Goal: Task Accomplishment & Management: Manage account settings

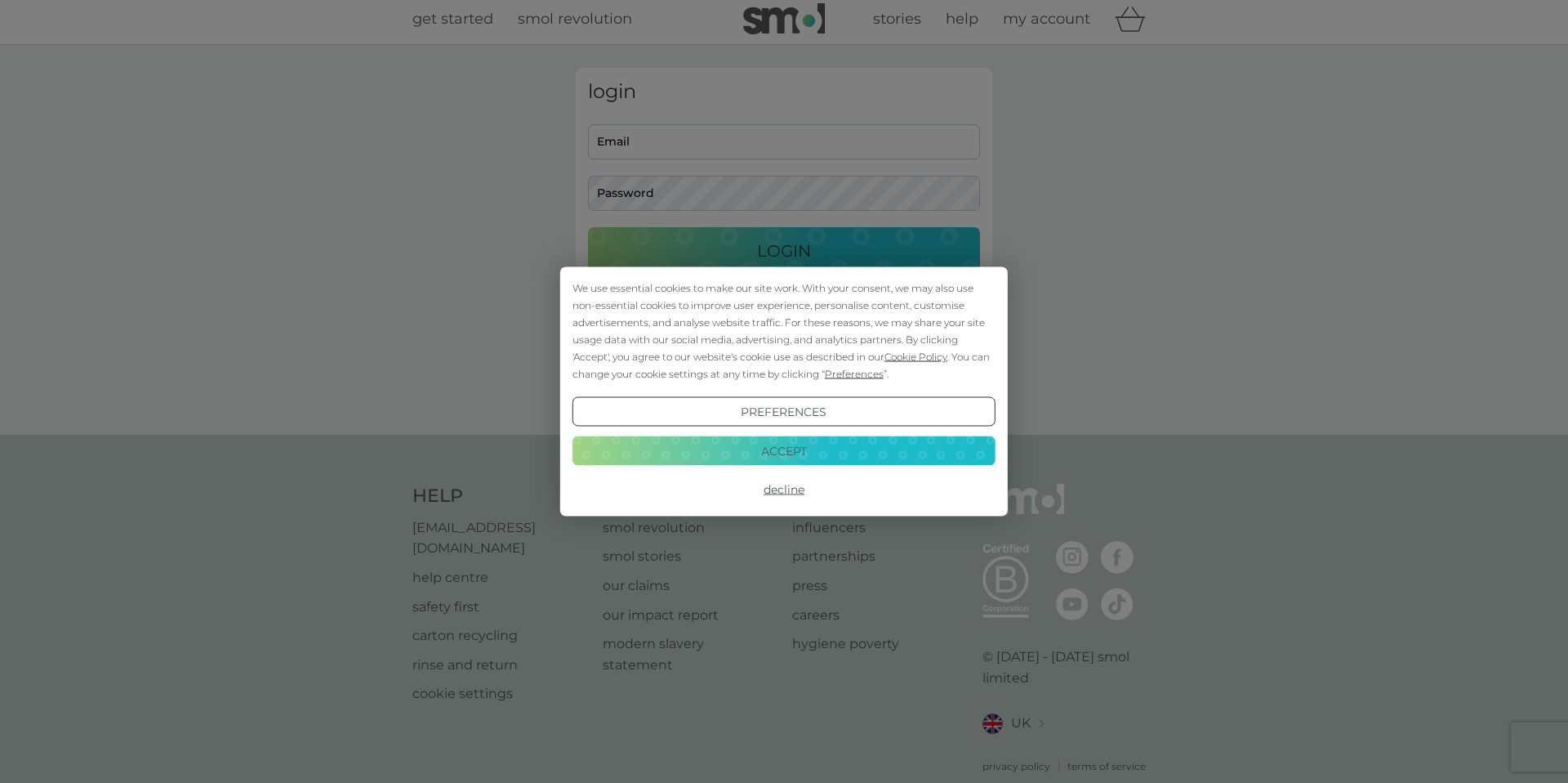
scroll to position [7, 0]
type input "[EMAIL_ADDRESS][DOMAIN_NAME]"
click at [783, 489] on button "Decline" at bounding box center [784, 489] width 423 height 29
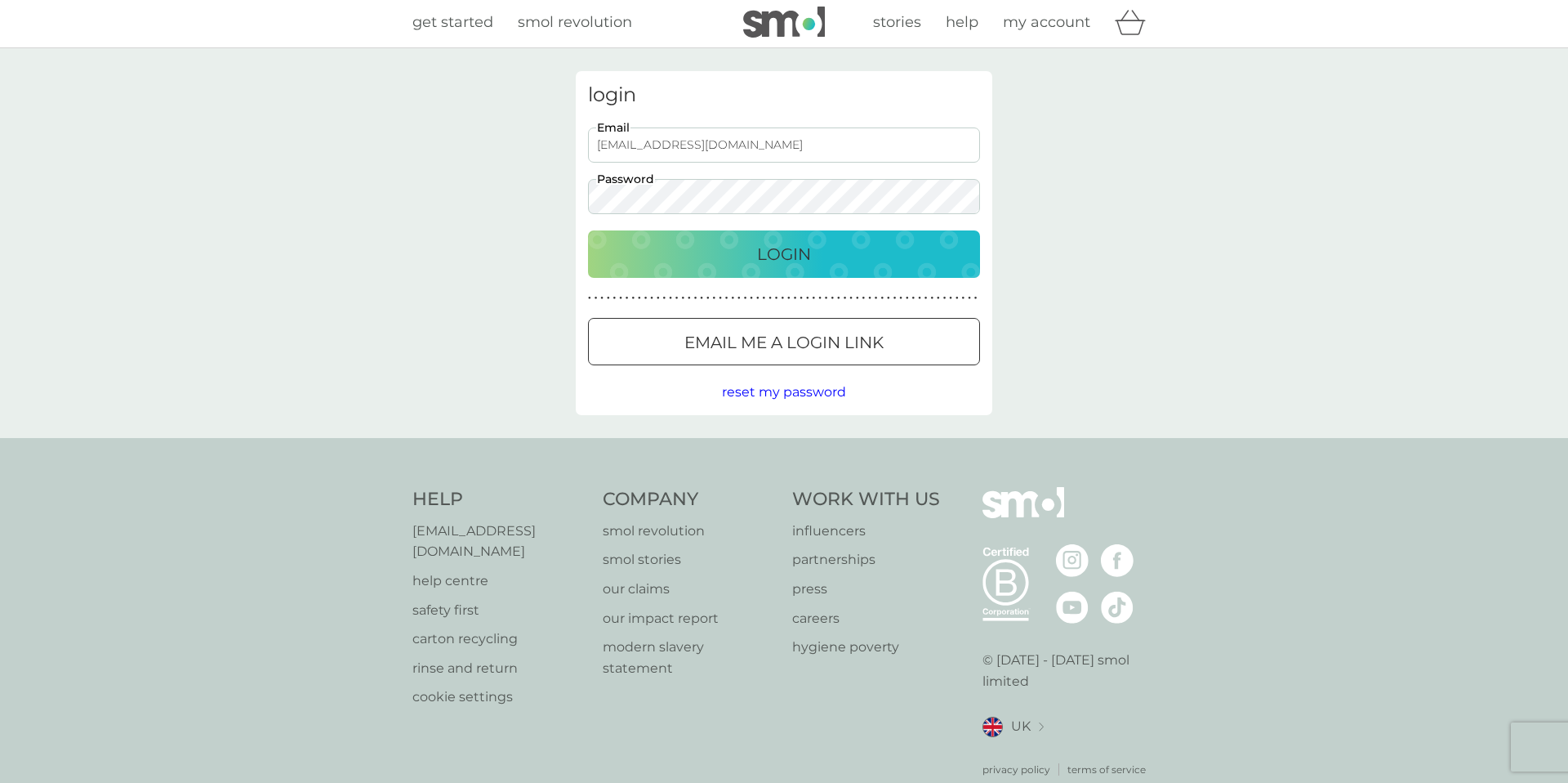
scroll to position [0, 0]
type input "[EMAIL_ADDRESS][DOMAIN_NAME]"
click at [769, 245] on p "Login" at bounding box center [784, 253] width 54 height 26
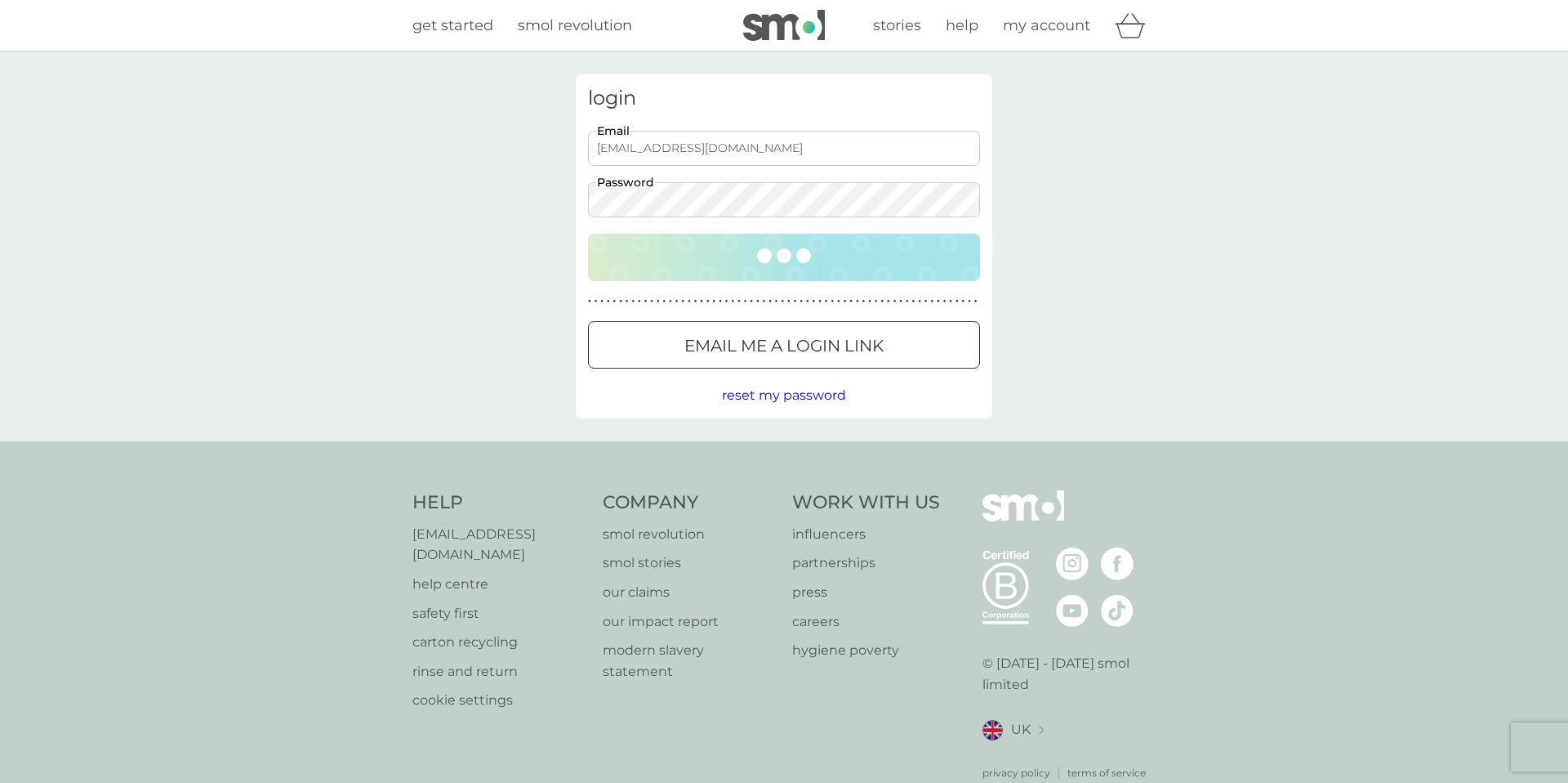
scroll to position [1, 0]
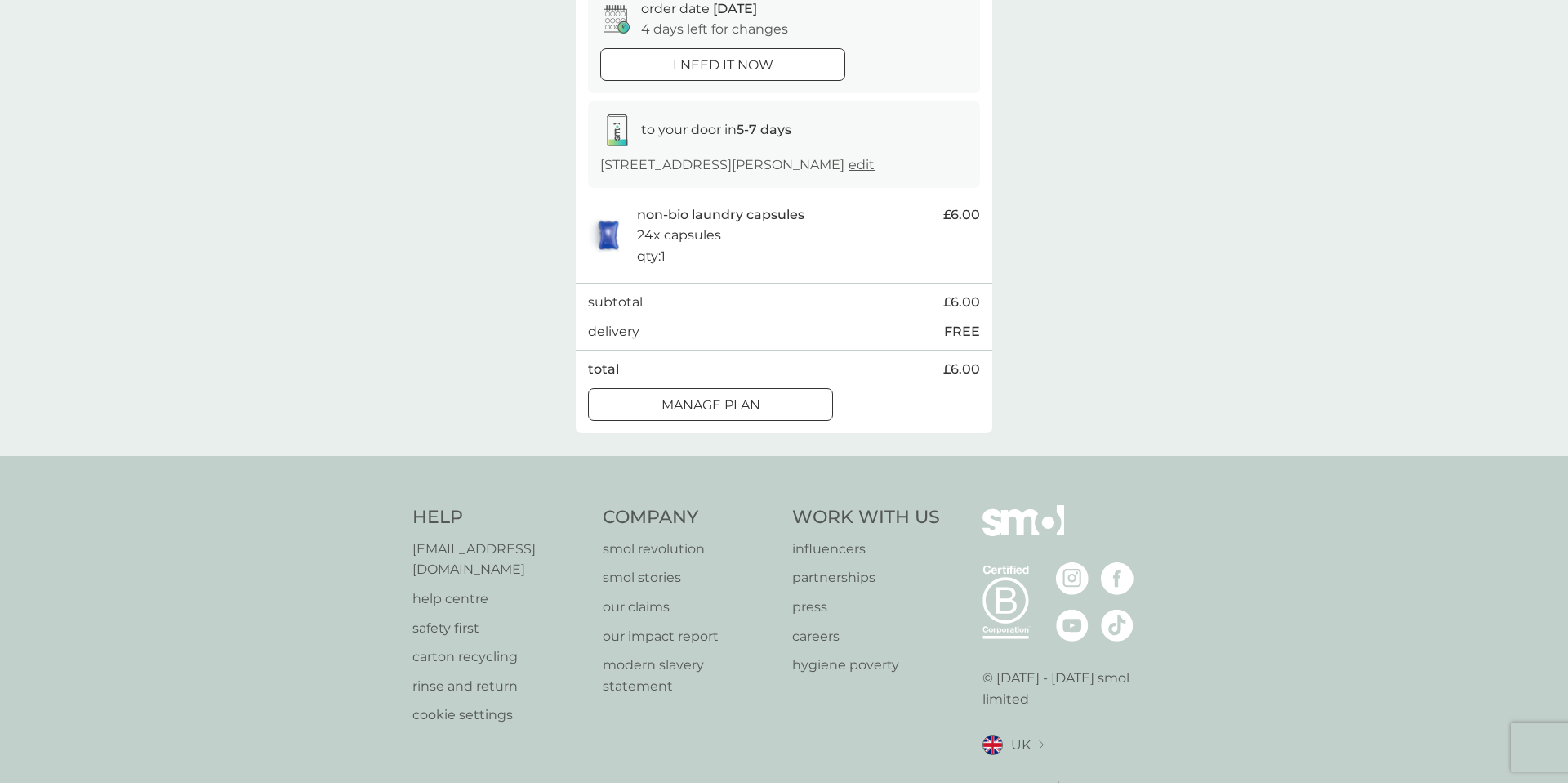
scroll to position [660, 0]
click at [753, 405] on p "Manage plan" at bounding box center [710, 406] width 98 height 21
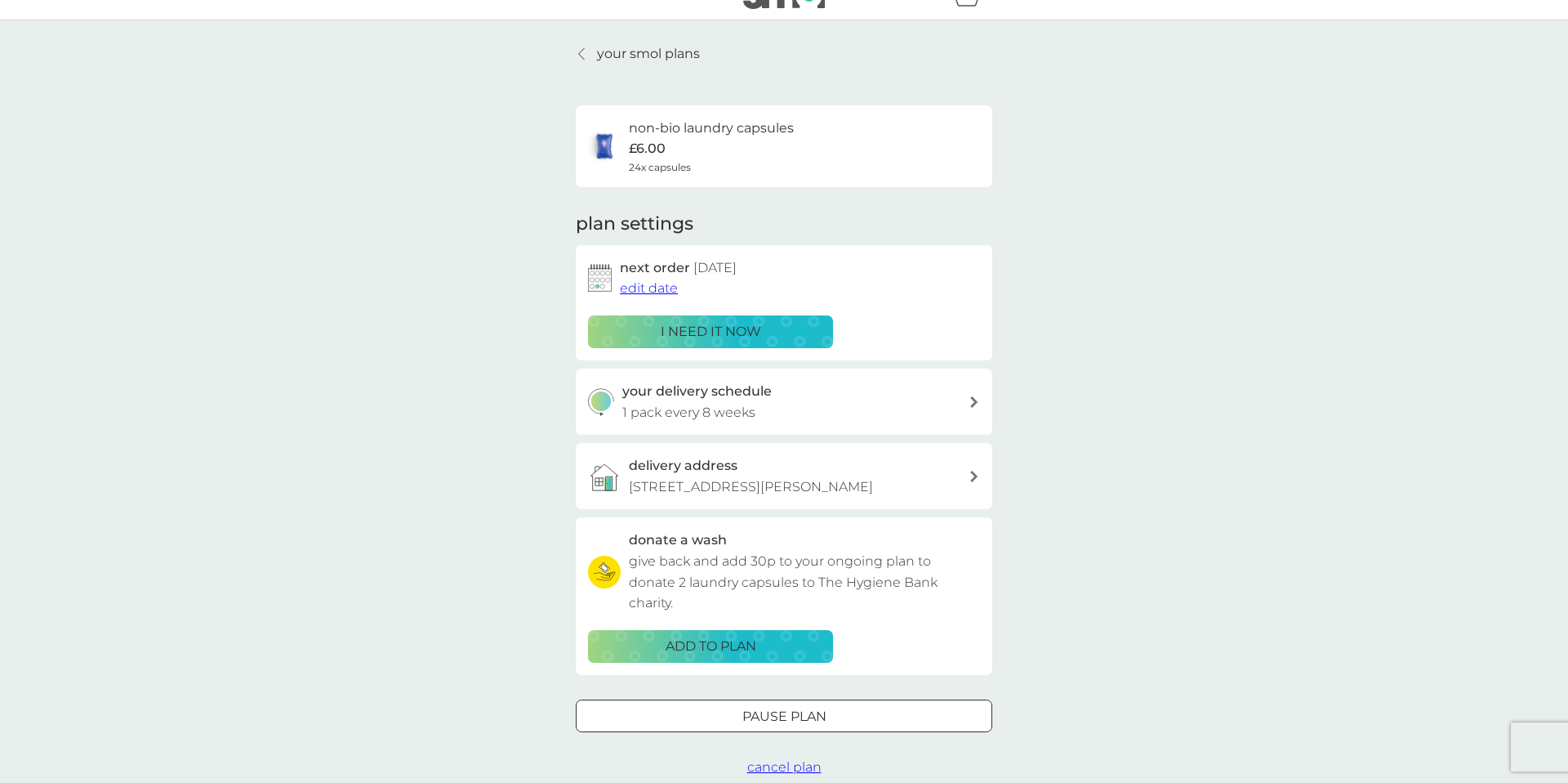
scroll to position [32, 0]
click at [665, 292] on span "edit date" at bounding box center [648, 287] width 58 height 15
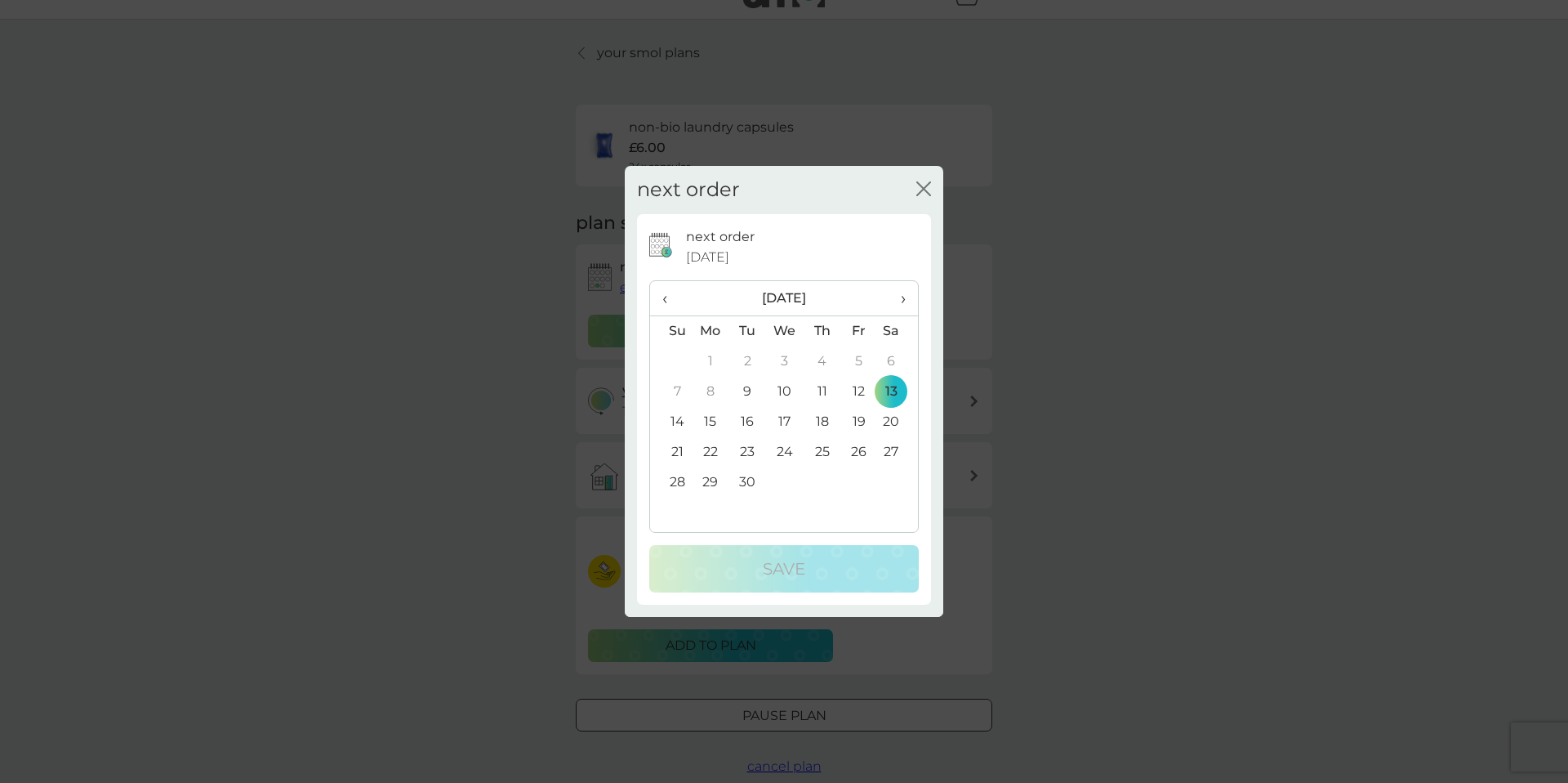
click at [891, 446] on td "27" at bounding box center [897, 452] width 41 height 30
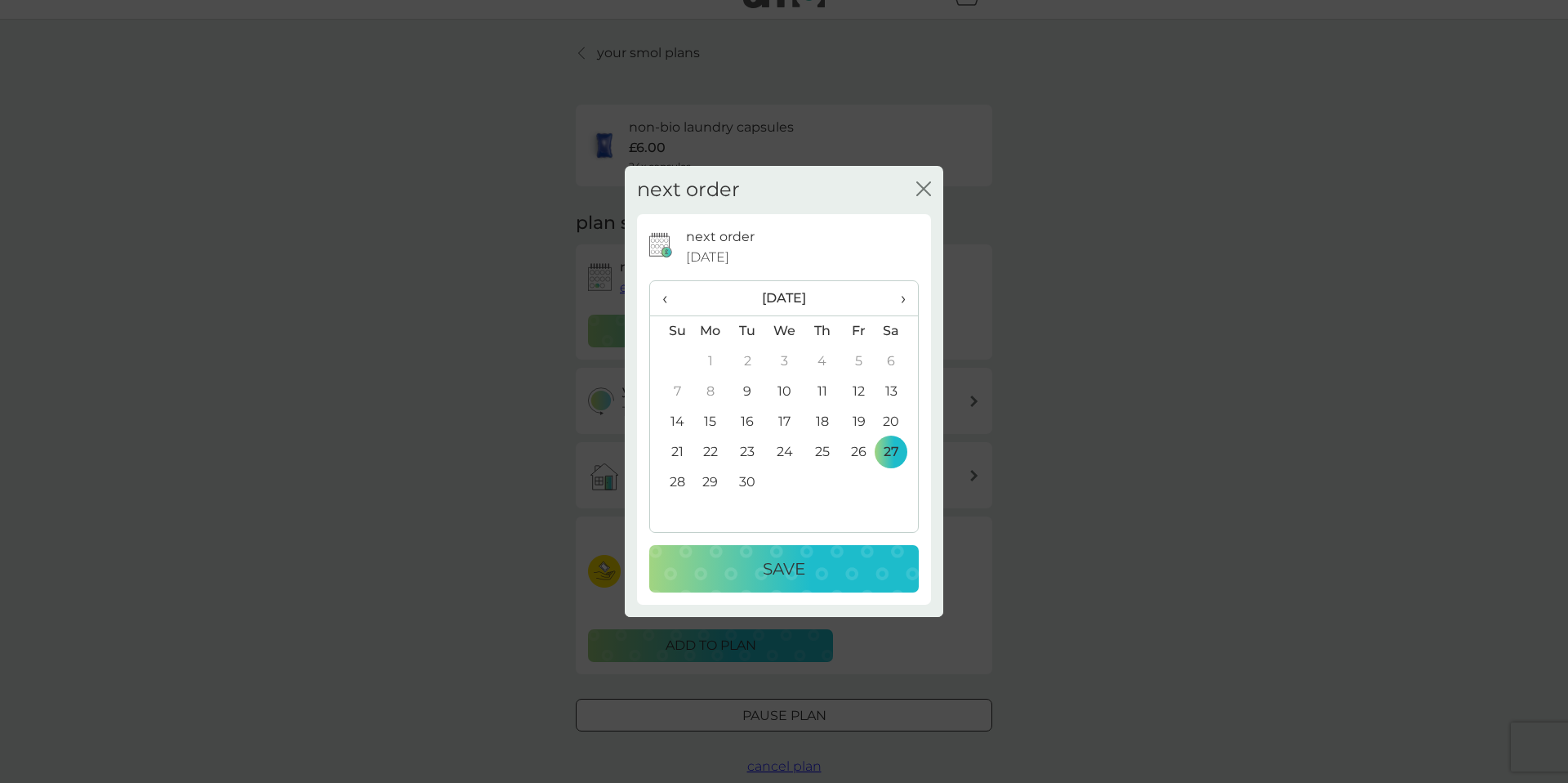
click at [898, 296] on span "›" at bounding box center [897, 298] width 16 height 35
click at [889, 415] on td "18" at bounding box center [897, 422] width 41 height 30
click at [814, 566] on div "Save" at bounding box center [784, 568] width 237 height 26
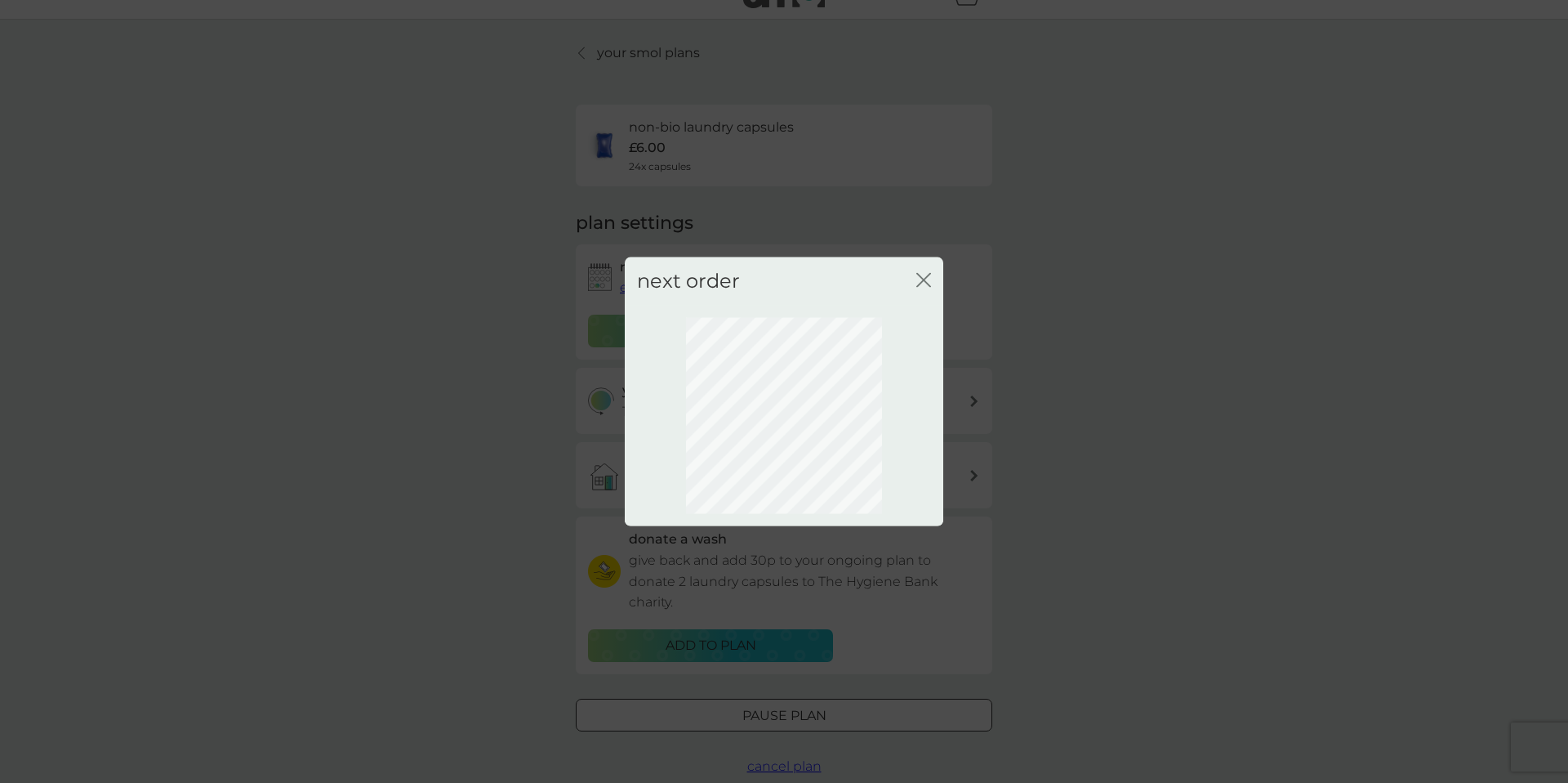
scroll to position [0, 0]
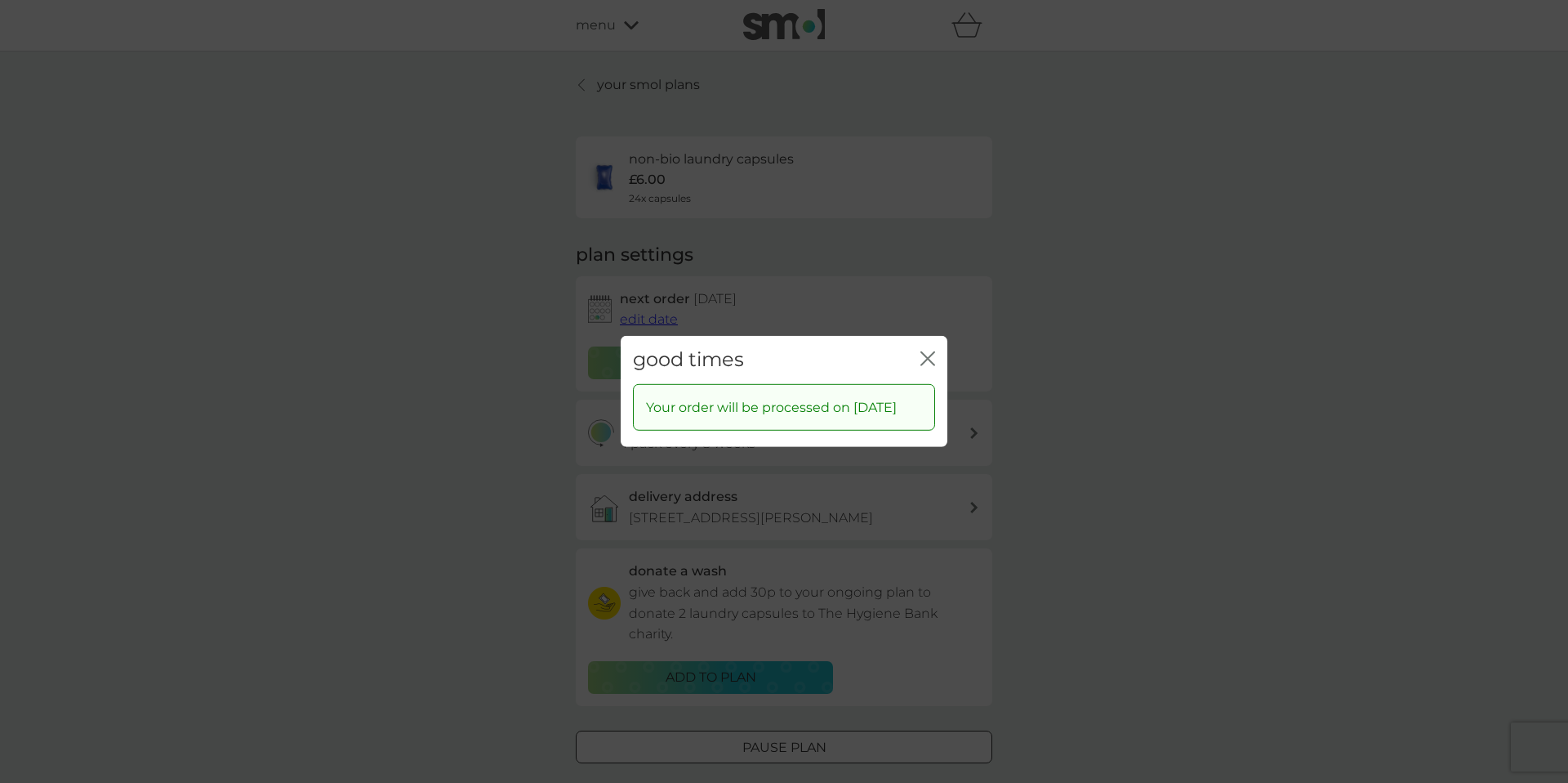
click at [930, 352] on icon "close" at bounding box center [927, 359] width 15 height 15
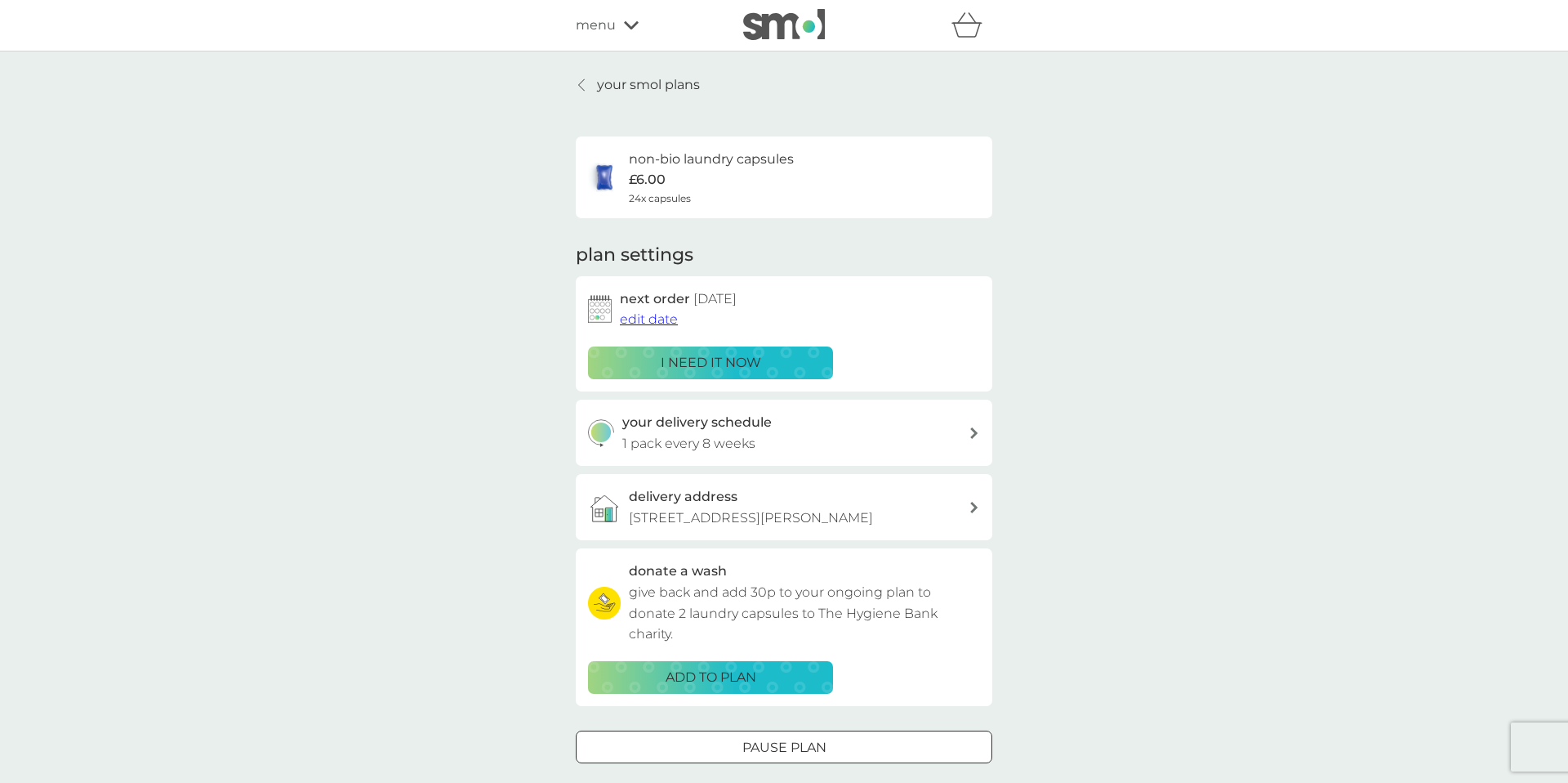
click at [614, 77] on p "your smol plans" at bounding box center [649, 85] width 103 height 21
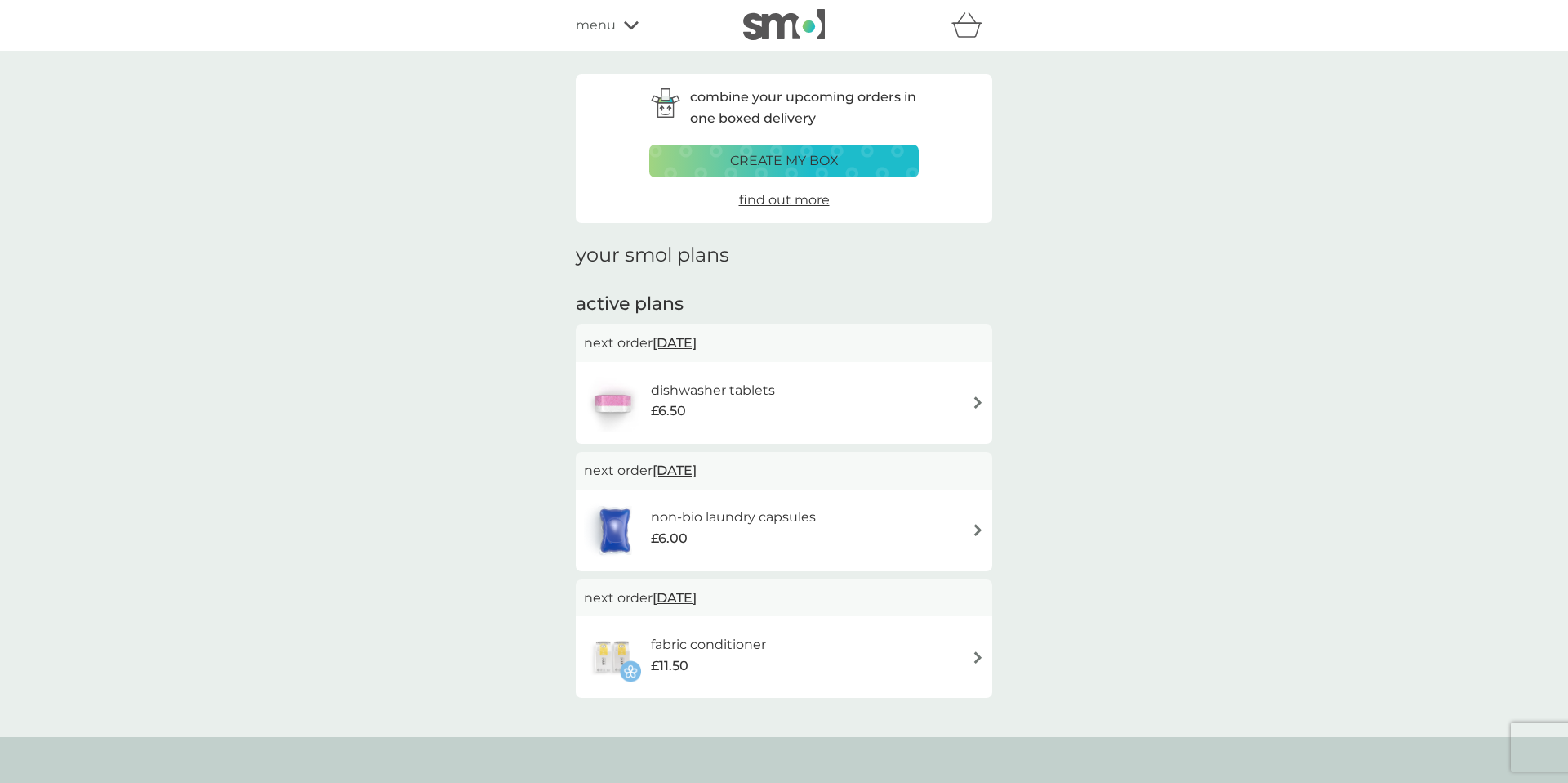
click at [977, 402] on img at bounding box center [978, 402] width 12 height 12
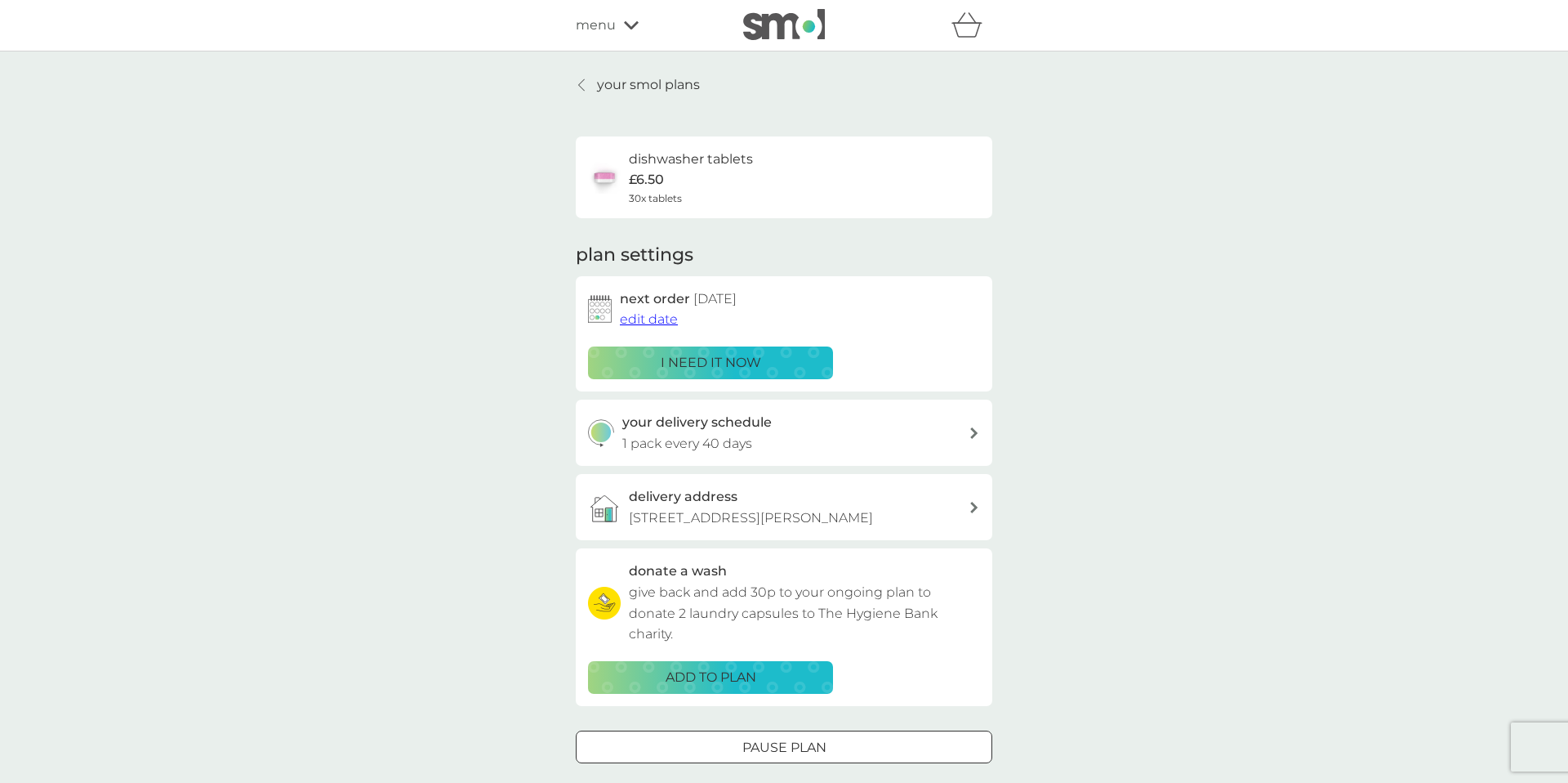
click at [639, 321] on span "edit date" at bounding box center [648, 319] width 58 height 15
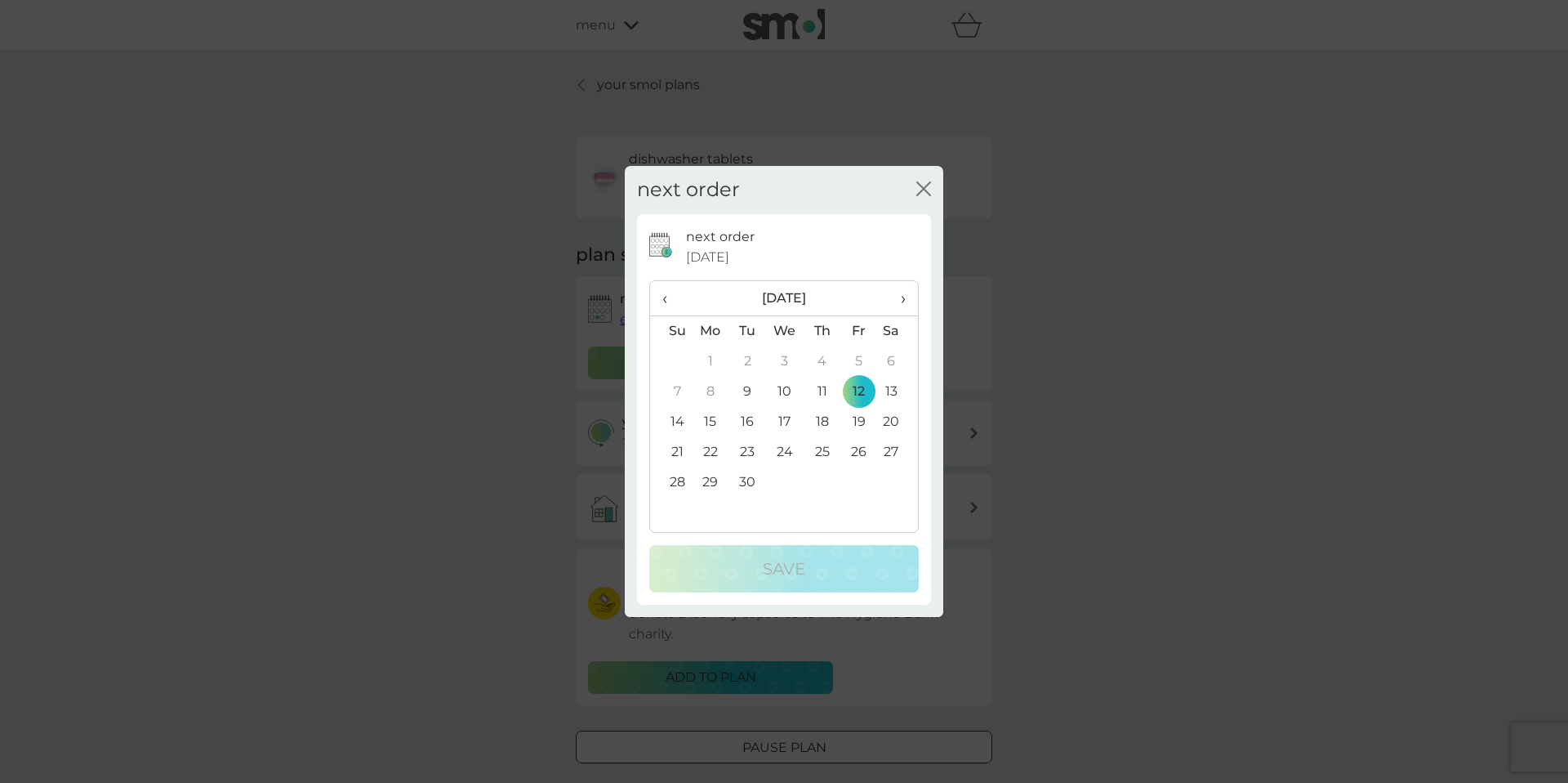
click at [863, 420] on td "19" at bounding box center [858, 422] width 36 height 30
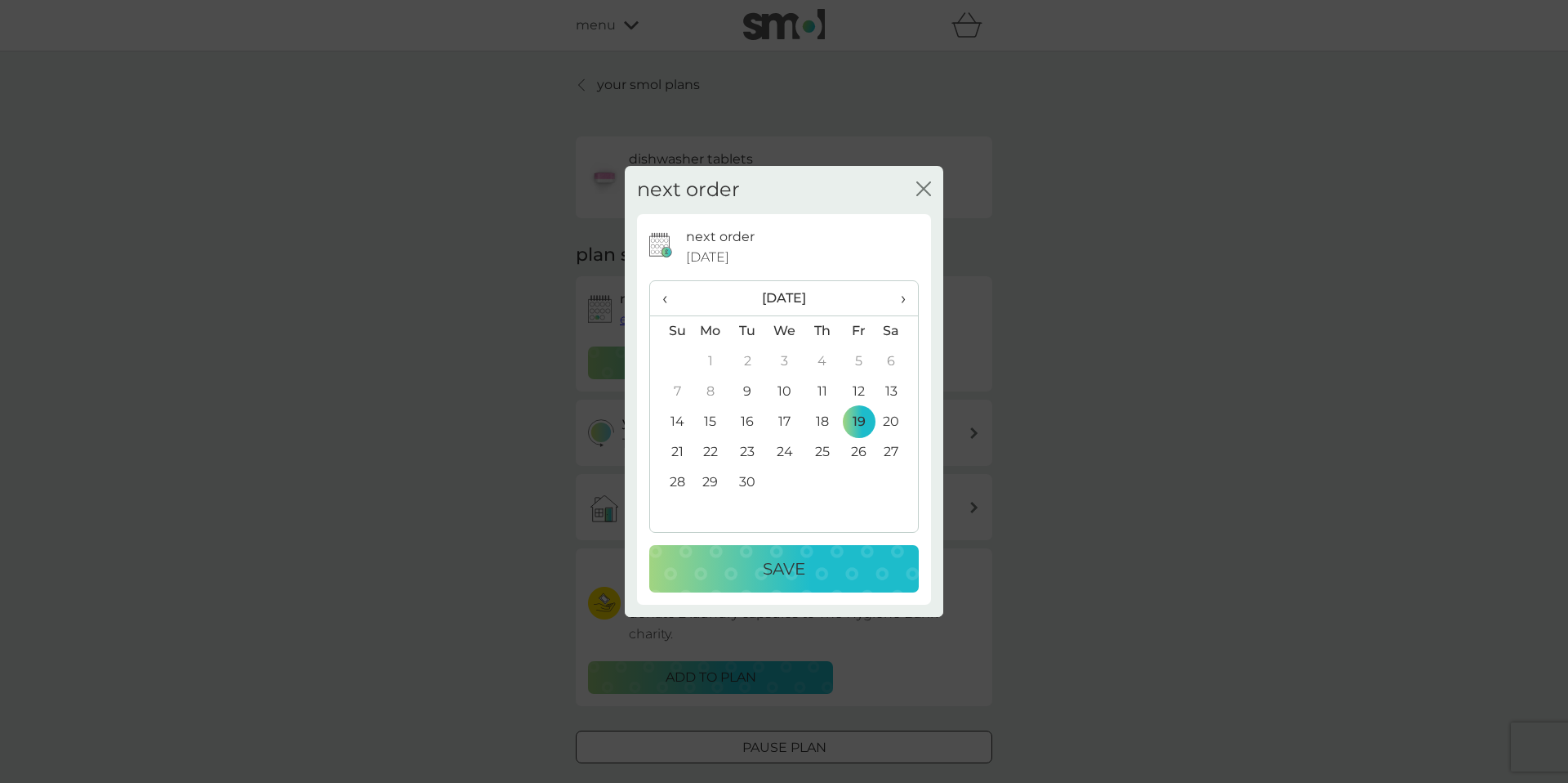
click at [828, 578] on div "Save" at bounding box center [784, 568] width 237 height 26
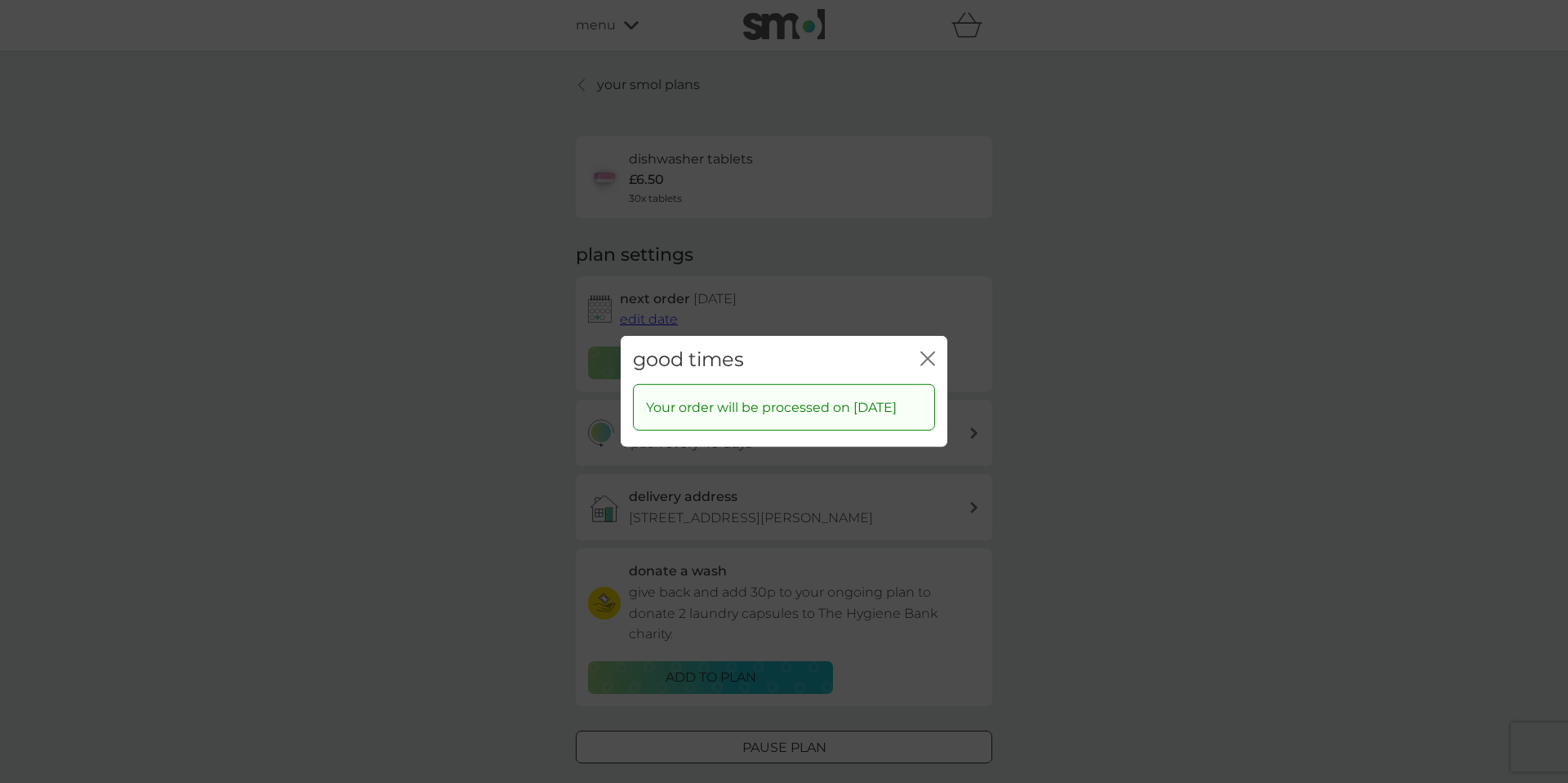
click at [921, 352] on icon "close" at bounding box center [927, 359] width 15 height 15
